Goal: Task Accomplishment & Management: Use online tool/utility

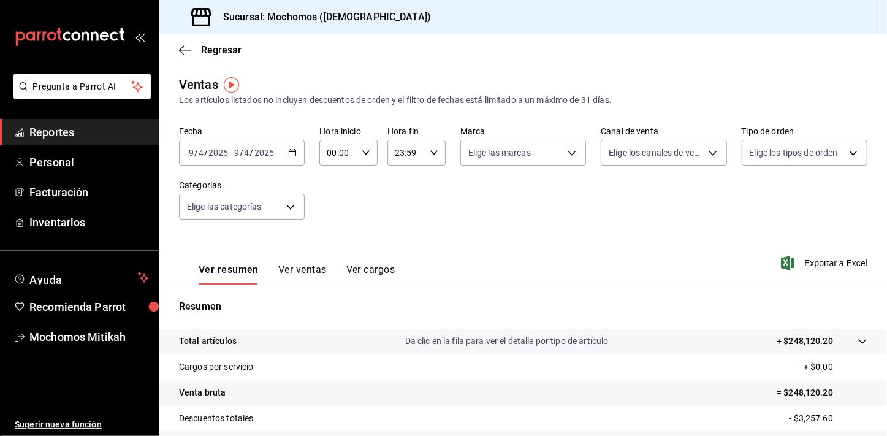
click at [135, 140] on link "Reportes" at bounding box center [79, 132] width 159 height 26
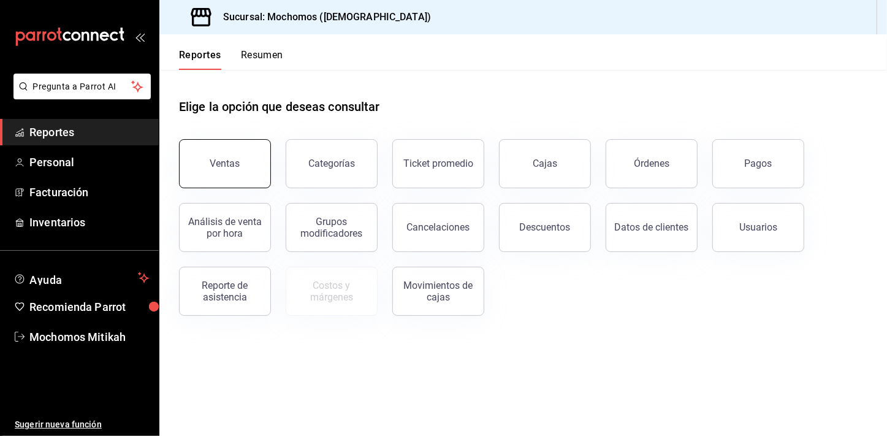
click at [238, 168] on div "Ventas" at bounding box center [225, 164] width 30 height 12
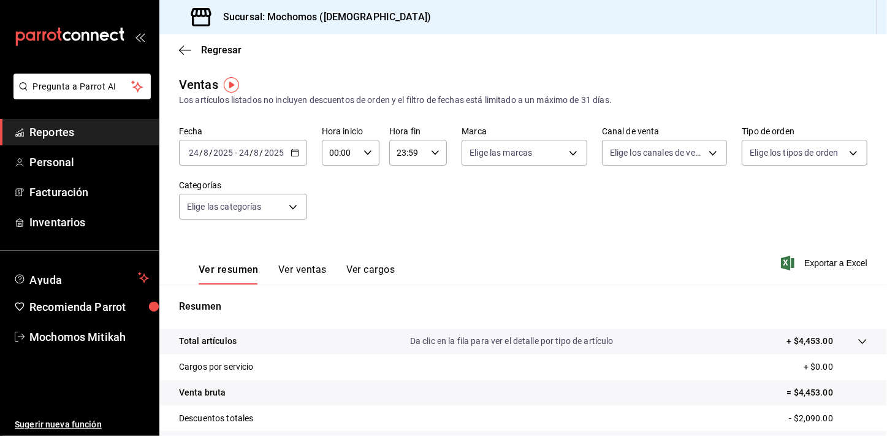
click at [294, 155] on icon "button" at bounding box center [295, 152] width 9 height 9
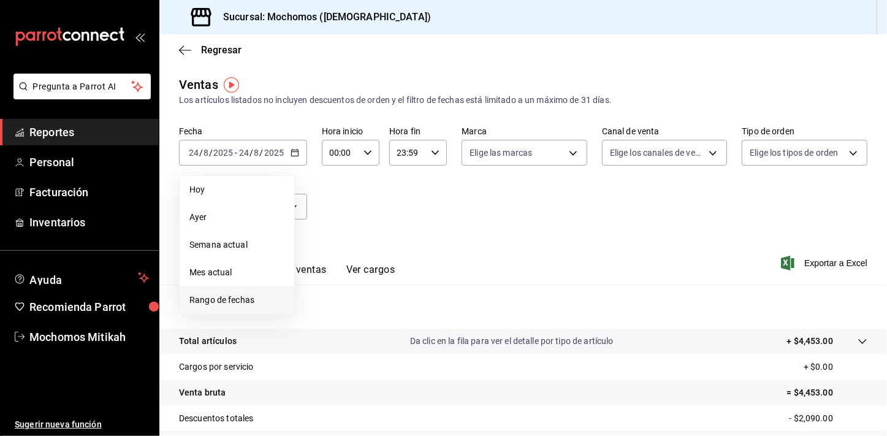
click at [235, 290] on li "Rango de fechas" at bounding box center [237, 300] width 115 height 28
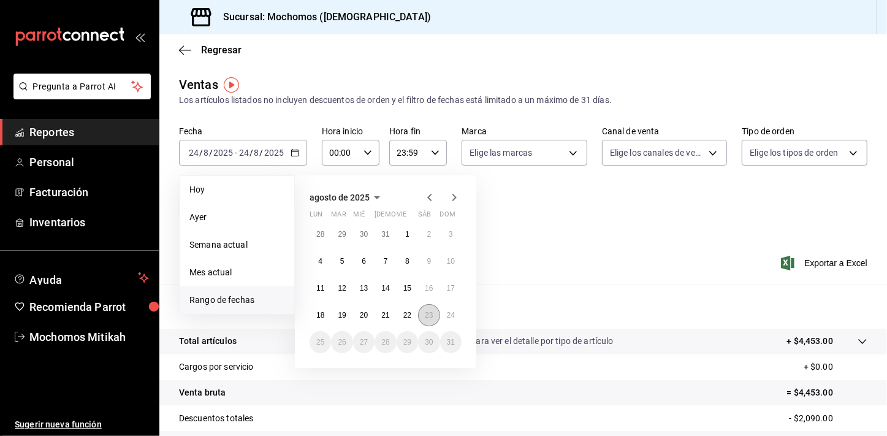
click at [427, 316] on abbr "23" at bounding box center [429, 315] width 8 height 9
click at [444, 313] on button "24" at bounding box center [450, 315] width 21 height 22
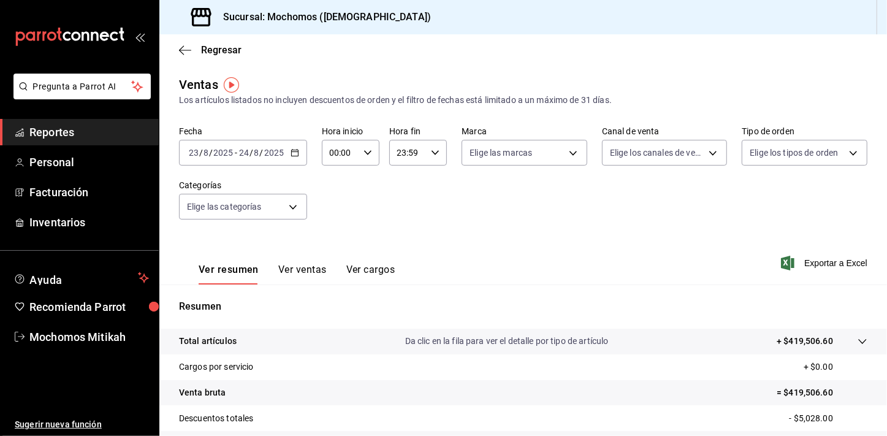
click at [370, 154] on div "00:00 Hora inicio" at bounding box center [351, 153] width 58 height 26
click at [339, 244] on span "02" at bounding box center [335, 243] width 9 height 10
click at [339, 244] on span "05" at bounding box center [335, 242] width 9 height 10
type input "05:00"
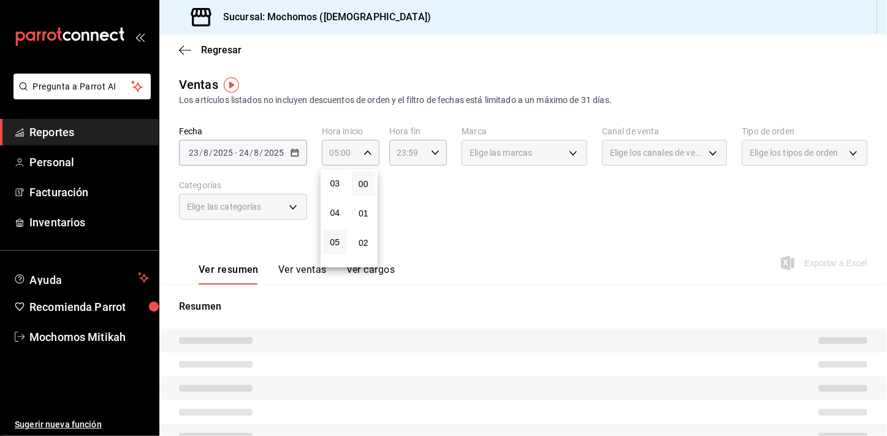
click at [440, 215] on div at bounding box center [443, 218] width 887 height 436
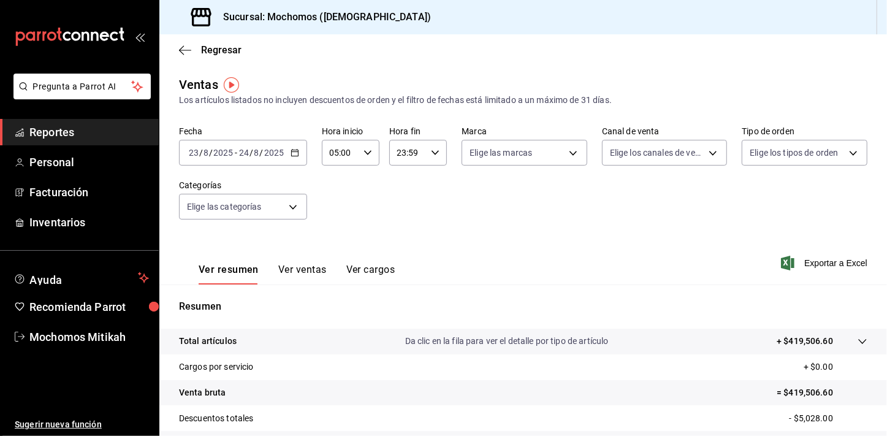
click at [435, 146] on div "23:59 Hora fin" at bounding box center [418, 153] width 58 height 26
click at [396, 199] on button "21" at bounding box center [402, 194] width 24 height 25
type input "21:59"
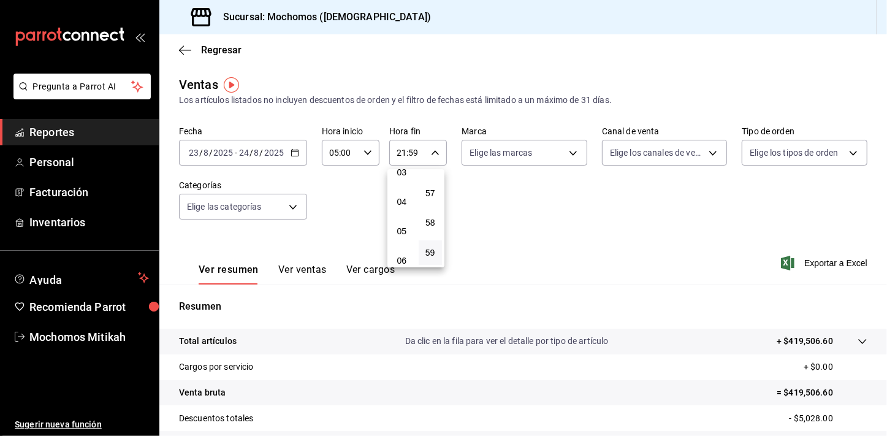
click at [396, 199] on button "04" at bounding box center [402, 202] width 24 height 25
type input "04:59"
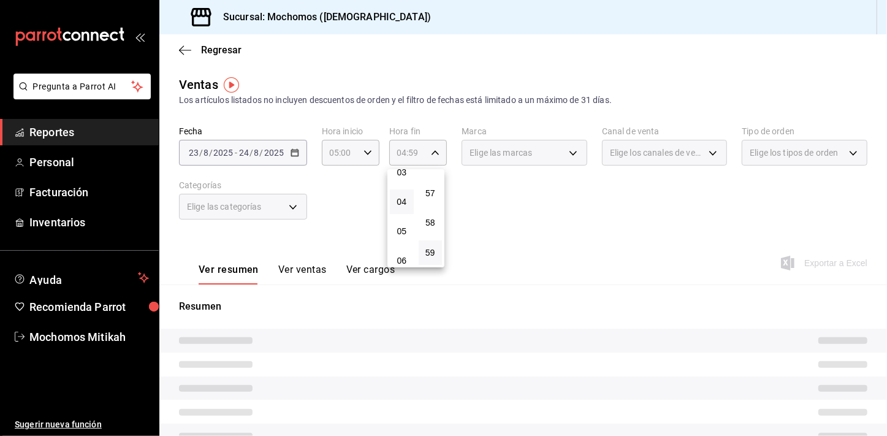
click at [634, 245] on div at bounding box center [443, 218] width 887 height 436
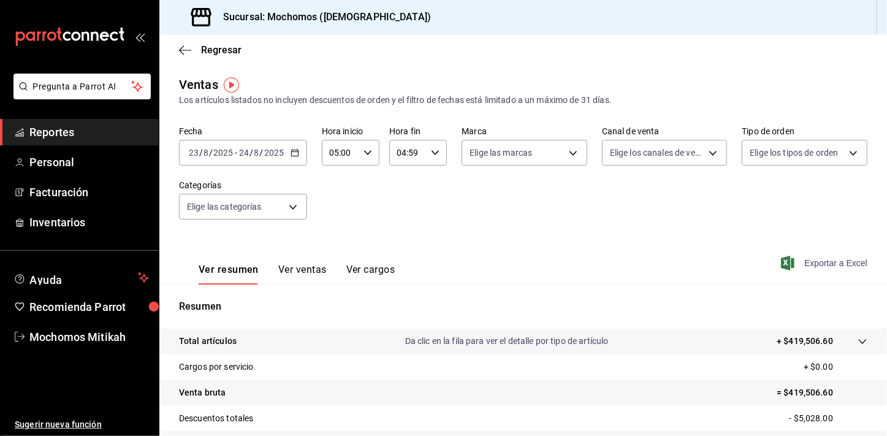
click at [803, 258] on span "Exportar a Excel" at bounding box center [826, 263] width 84 height 15
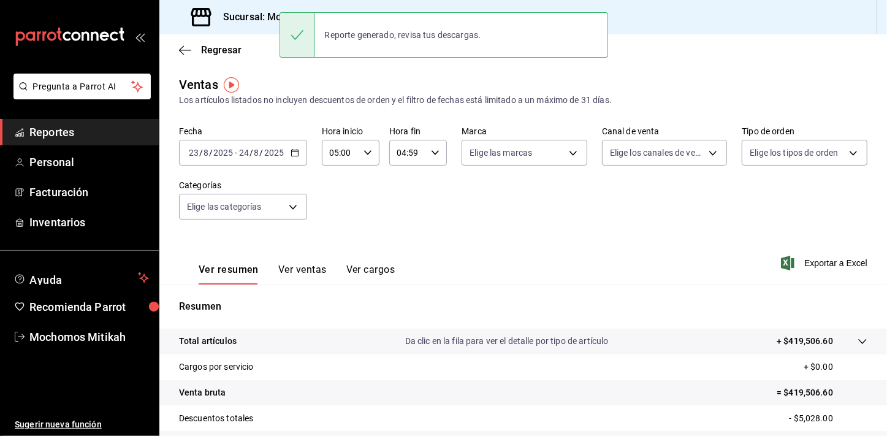
click at [55, 130] on span "Reportes" at bounding box center [89, 132] width 120 height 17
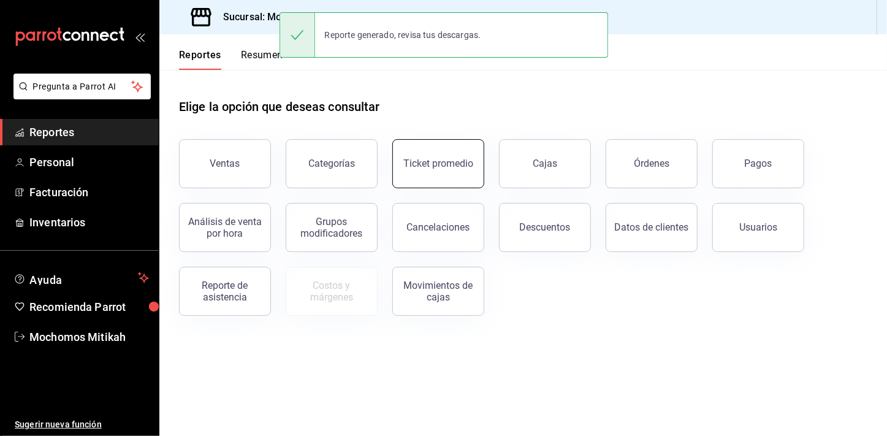
click at [438, 169] on button "Ticket promedio" at bounding box center [438, 163] width 92 height 49
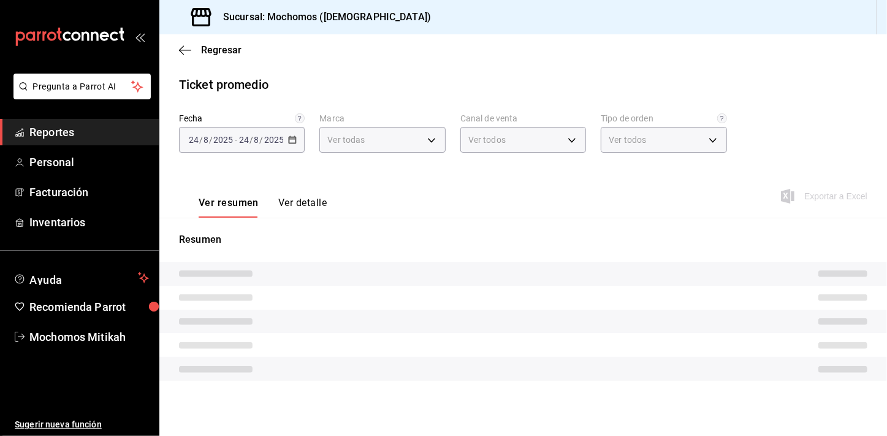
type input "d0e5f648-281b-433d-bf08-9501e0541b8c"
type input "PARROT,UBER_EATS,RAPPI,DIDI_FOOD,ONLINE"
type input "cc440b54-242b-418e-867f-ce57fb098104,EXTERNAL,95b7c8a9-84d2-4e3b-995f-2f2c21fa6…"
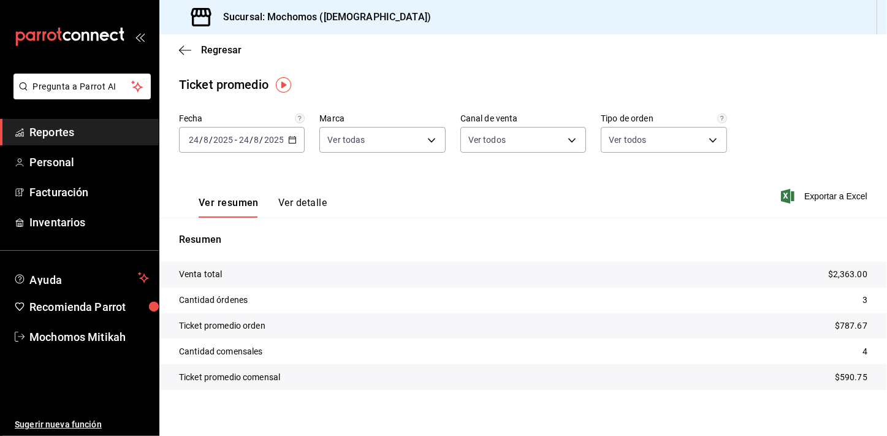
click at [292, 147] on div "[DATE] [DATE] - [DATE] [DATE]" at bounding box center [242, 140] width 126 height 26
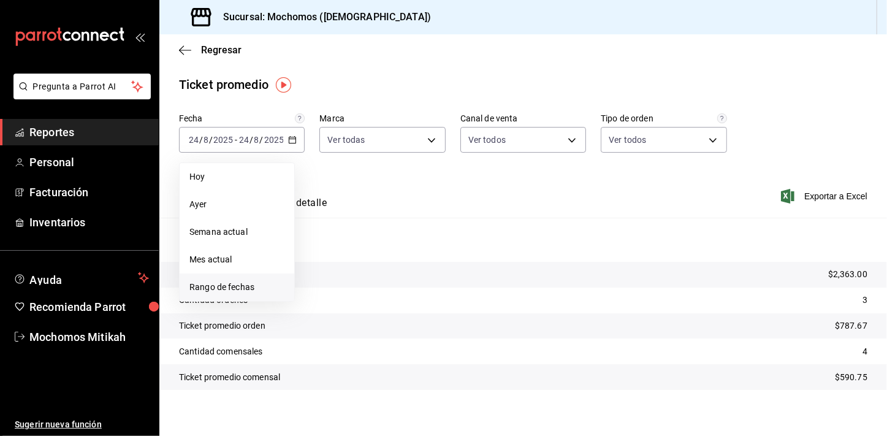
click at [241, 289] on span "Rango de fechas" at bounding box center [237, 287] width 95 height 13
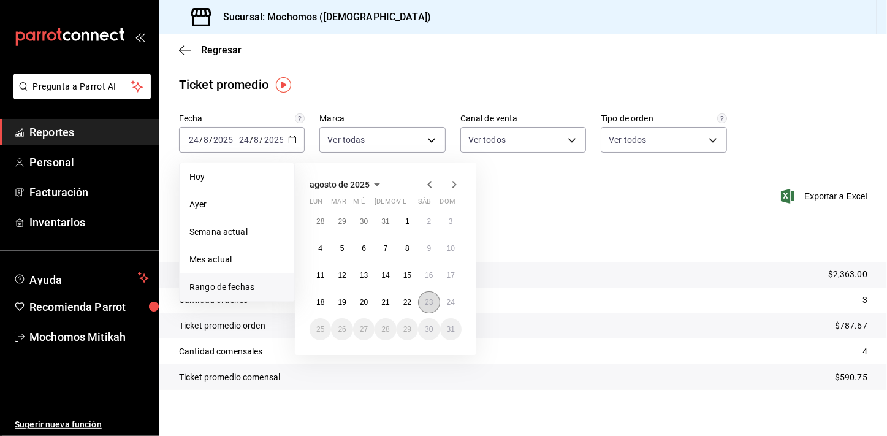
click at [420, 301] on button "23" at bounding box center [428, 302] width 21 height 22
click at [450, 301] on abbr "24" at bounding box center [451, 302] width 8 height 9
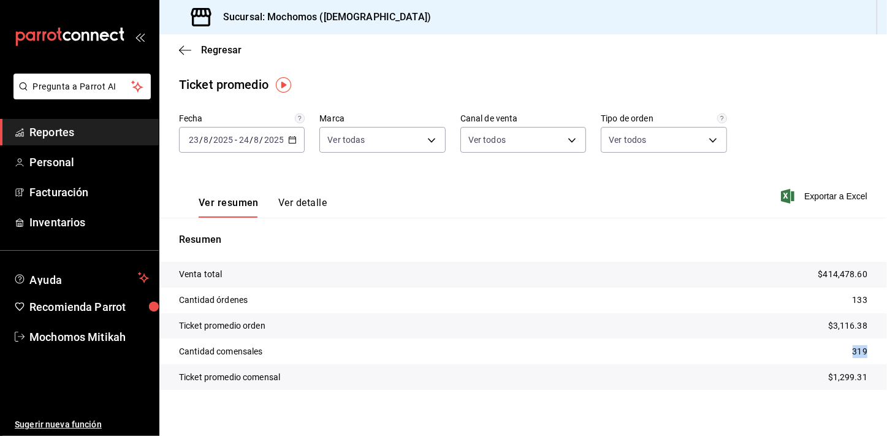
drag, startPoint x: 843, startPoint y: 351, endPoint x: 871, endPoint y: 353, distance: 27.7
click at [871, 353] on tr "Cantidad comensales 319" at bounding box center [523, 352] width 728 height 26
click at [98, 140] on link "Reportes" at bounding box center [79, 132] width 159 height 26
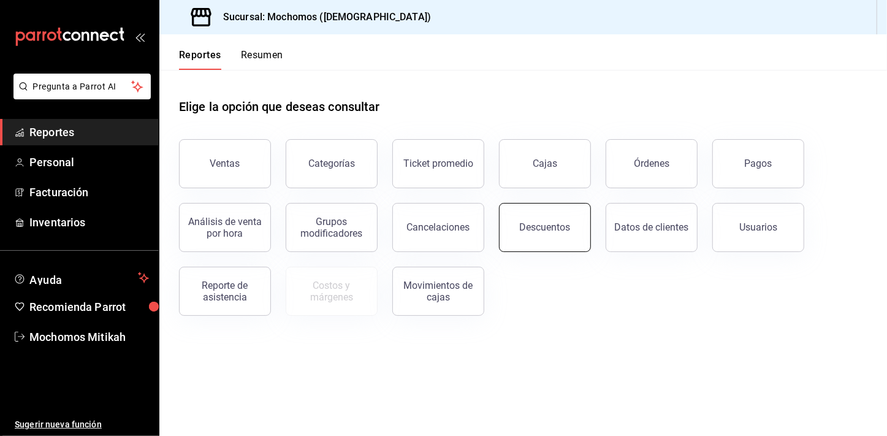
click at [530, 217] on button "Descuentos" at bounding box center [545, 227] width 92 height 49
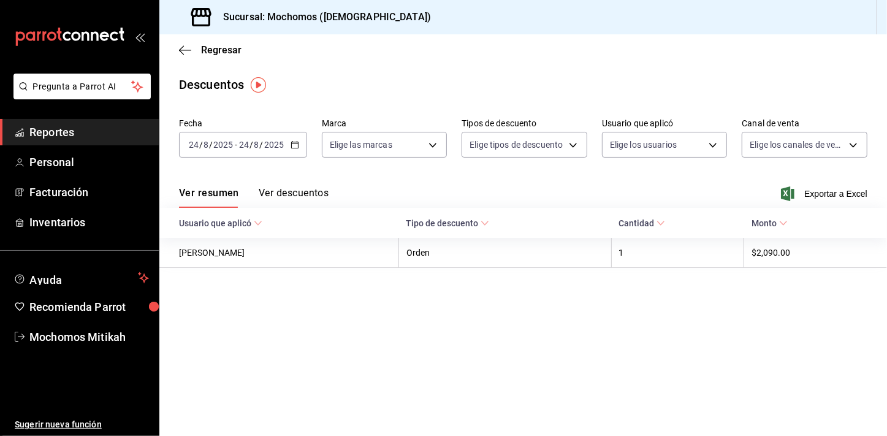
click at [294, 141] on icon "button" at bounding box center [295, 144] width 9 height 9
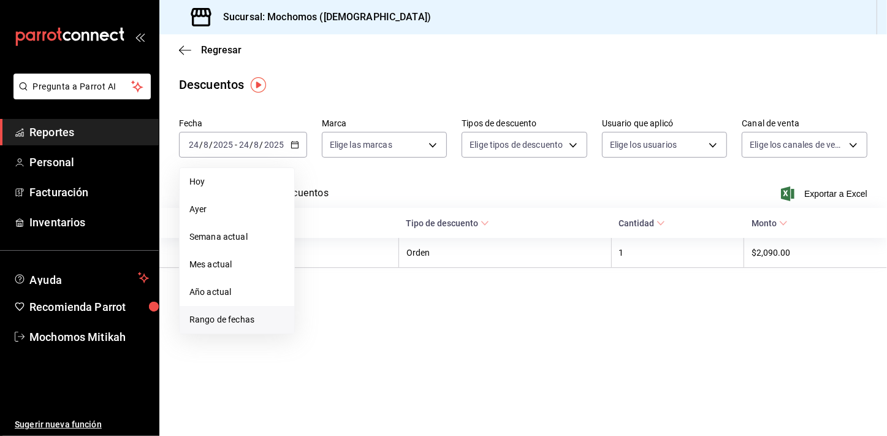
click at [221, 315] on span "Rango de fechas" at bounding box center [237, 319] width 95 height 13
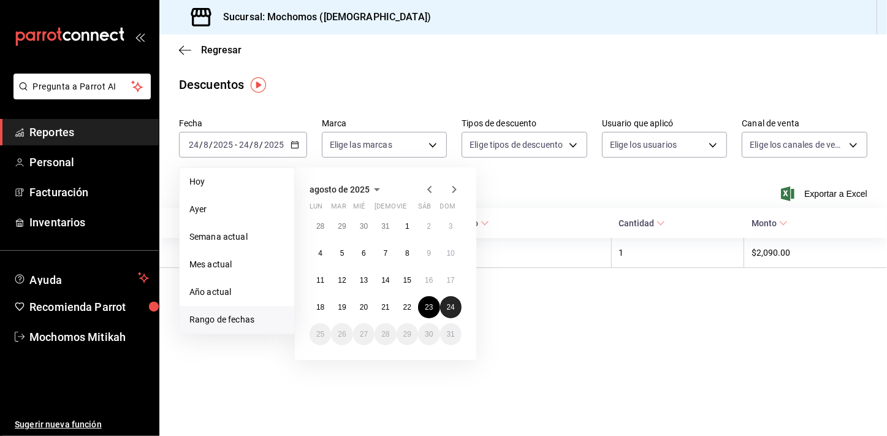
click at [455, 310] on button "24" at bounding box center [450, 307] width 21 height 22
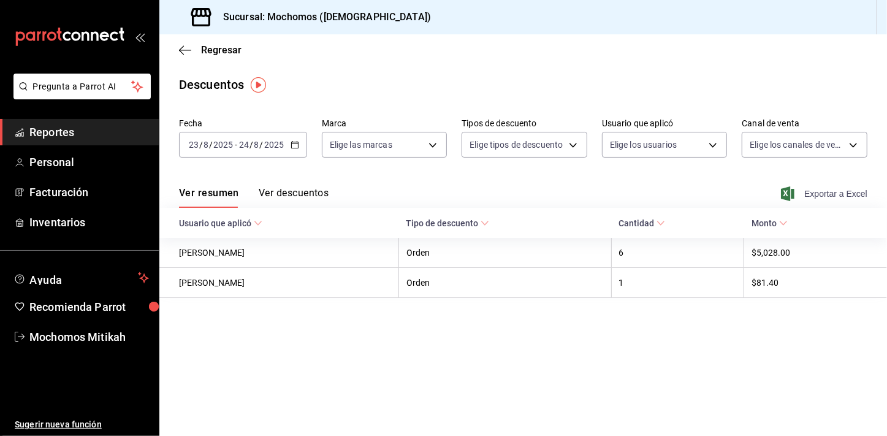
click at [828, 193] on span "Exportar a Excel" at bounding box center [826, 193] width 84 height 15
click at [822, 183] on div "Ver resumen Ver descuentos Exportar a Excel" at bounding box center [523, 190] width 728 height 36
click at [825, 191] on span "Exportar a Excel" at bounding box center [826, 193] width 84 height 15
click at [69, 136] on span "Reportes" at bounding box center [89, 132] width 120 height 17
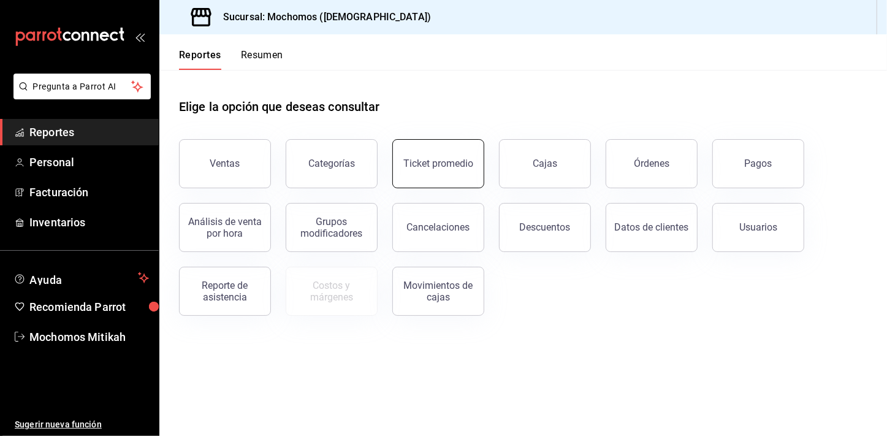
click at [456, 155] on button "Ticket promedio" at bounding box center [438, 163] width 92 height 49
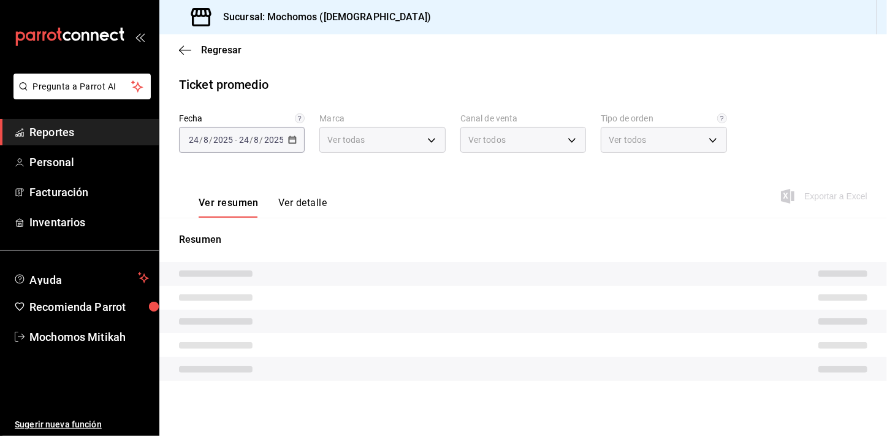
type input "d0e5f648-281b-433d-bf08-9501e0541b8c"
type input "PARROT,UBER_EATS,RAPPI,DIDI_FOOD,ONLINE"
type input "cc440b54-242b-418e-867f-ce57fb098104,EXTERNAL,95b7c8a9-84d2-4e3b-995f-2f2c21fa6…"
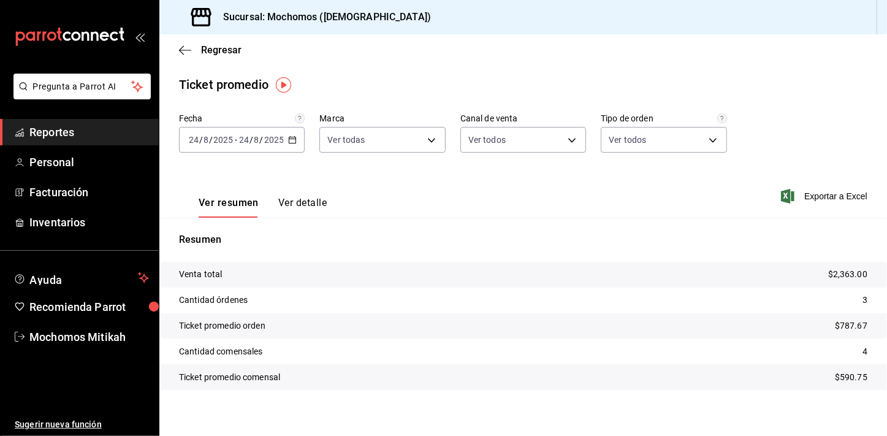
click at [289, 138] on icon "button" at bounding box center [292, 140] width 9 height 9
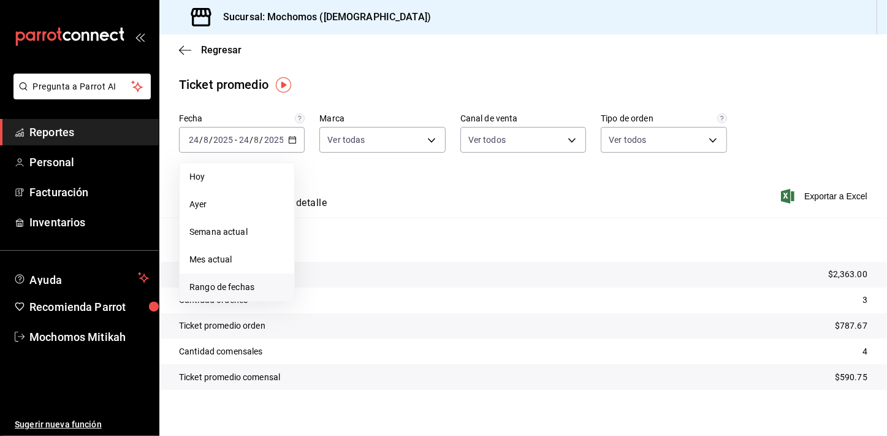
click at [238, 279] on li "Rango de fechas" at bounding box center [237, 288] width 115 height 28
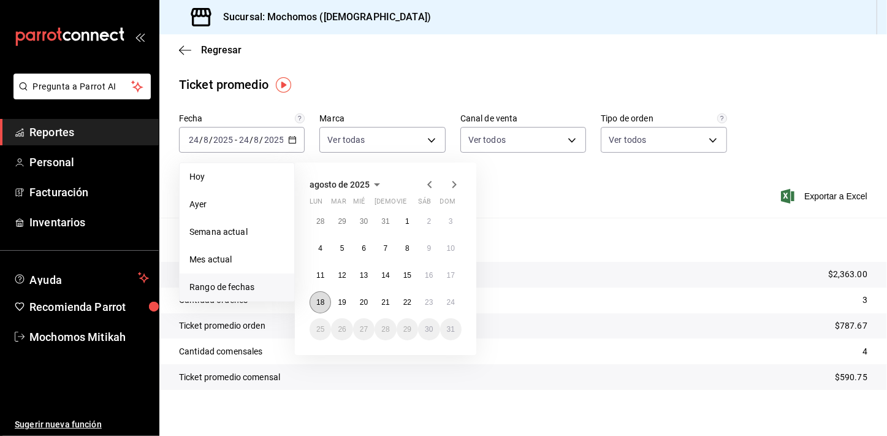
click at [322, 300] on abbr "18" at bounding box center [320, 302] width 8 height 9
click at [442, 305] on button "24" at bounding box center [450, 302] width 21 height 22
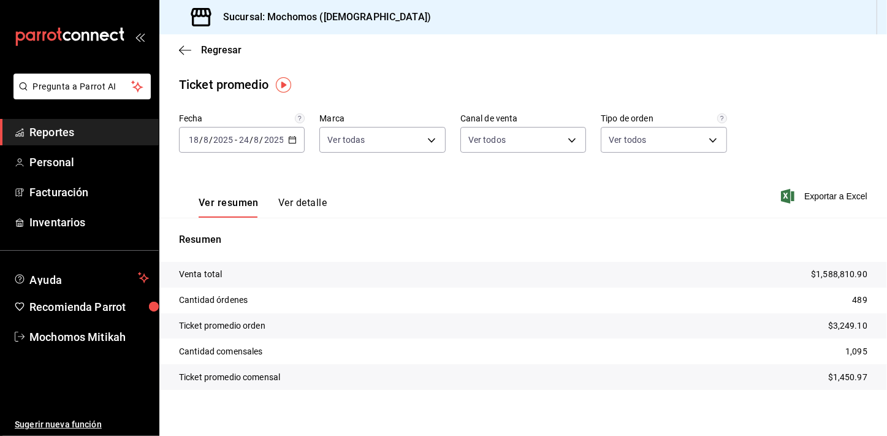
scroll to position [7, 0]
